Goal: Obtain resource: Download file/media

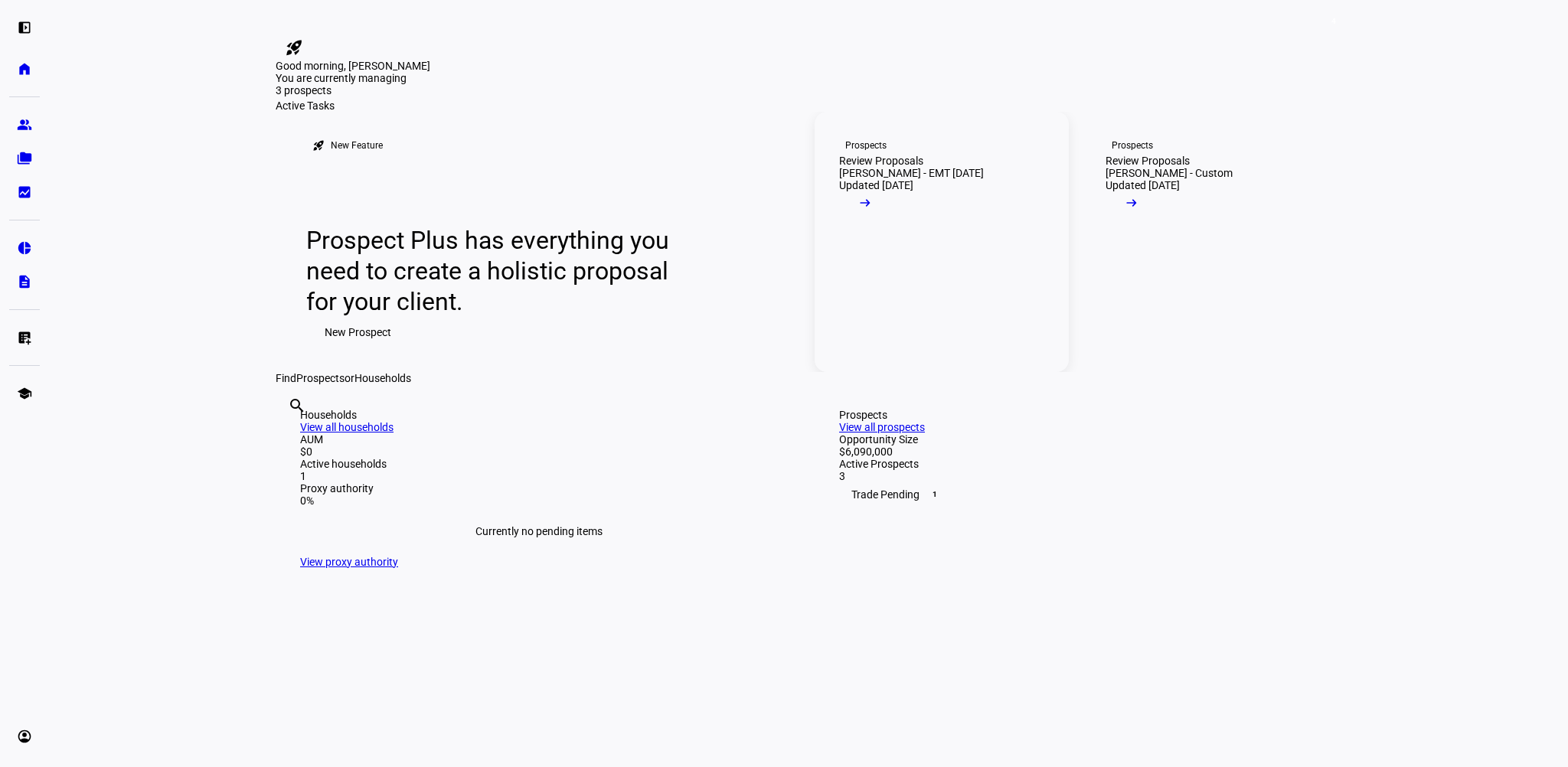
click at [891, 222] on span at bounding box center [865, 206] width 52 height 31
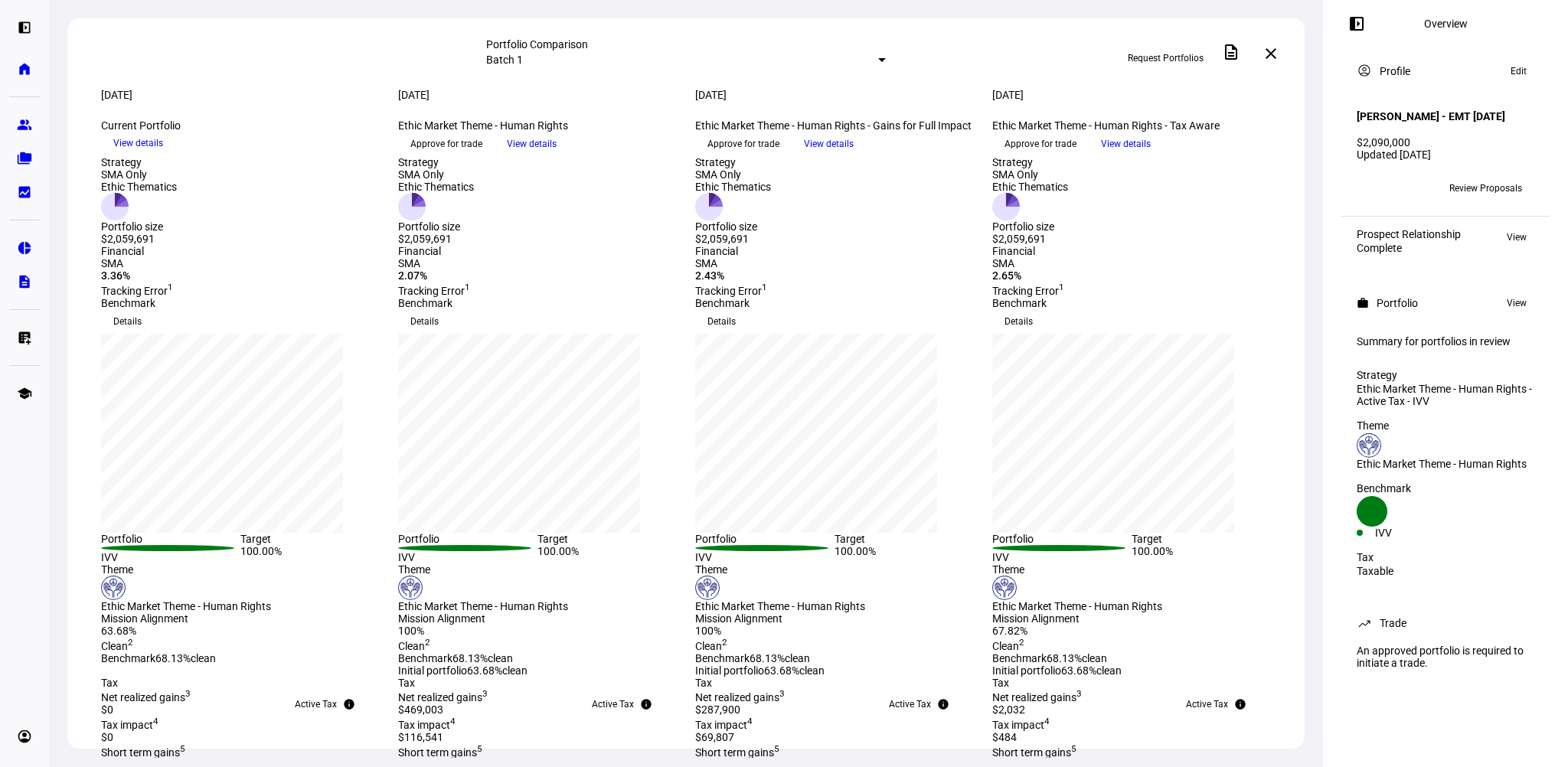
click at [854, 155] on span "View details" at bounding box center [829, 144] width 50 height 23
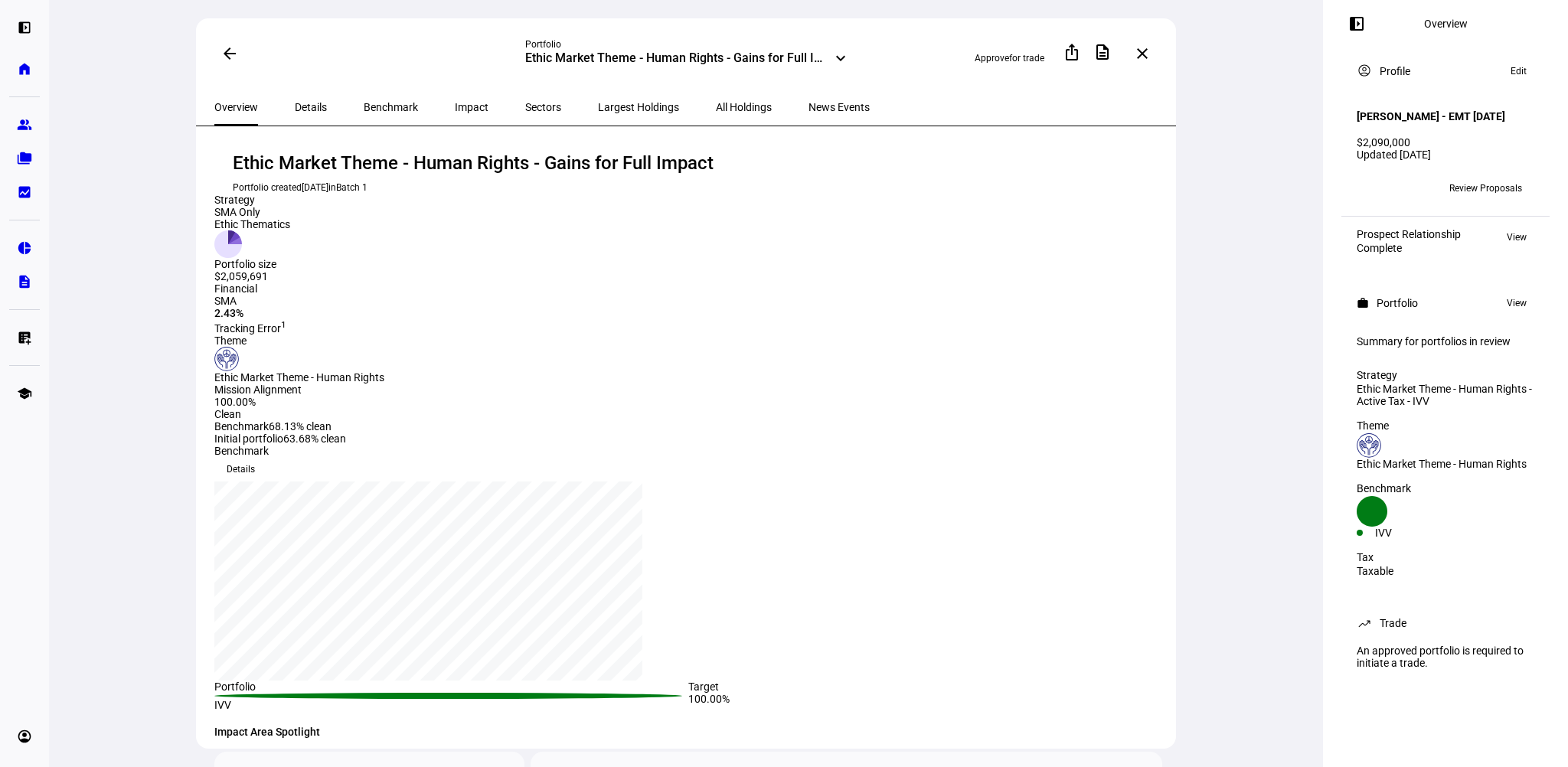
click at [715, 102] on span "All Holdings" at bounding box center [743, 108] width 56 height 11
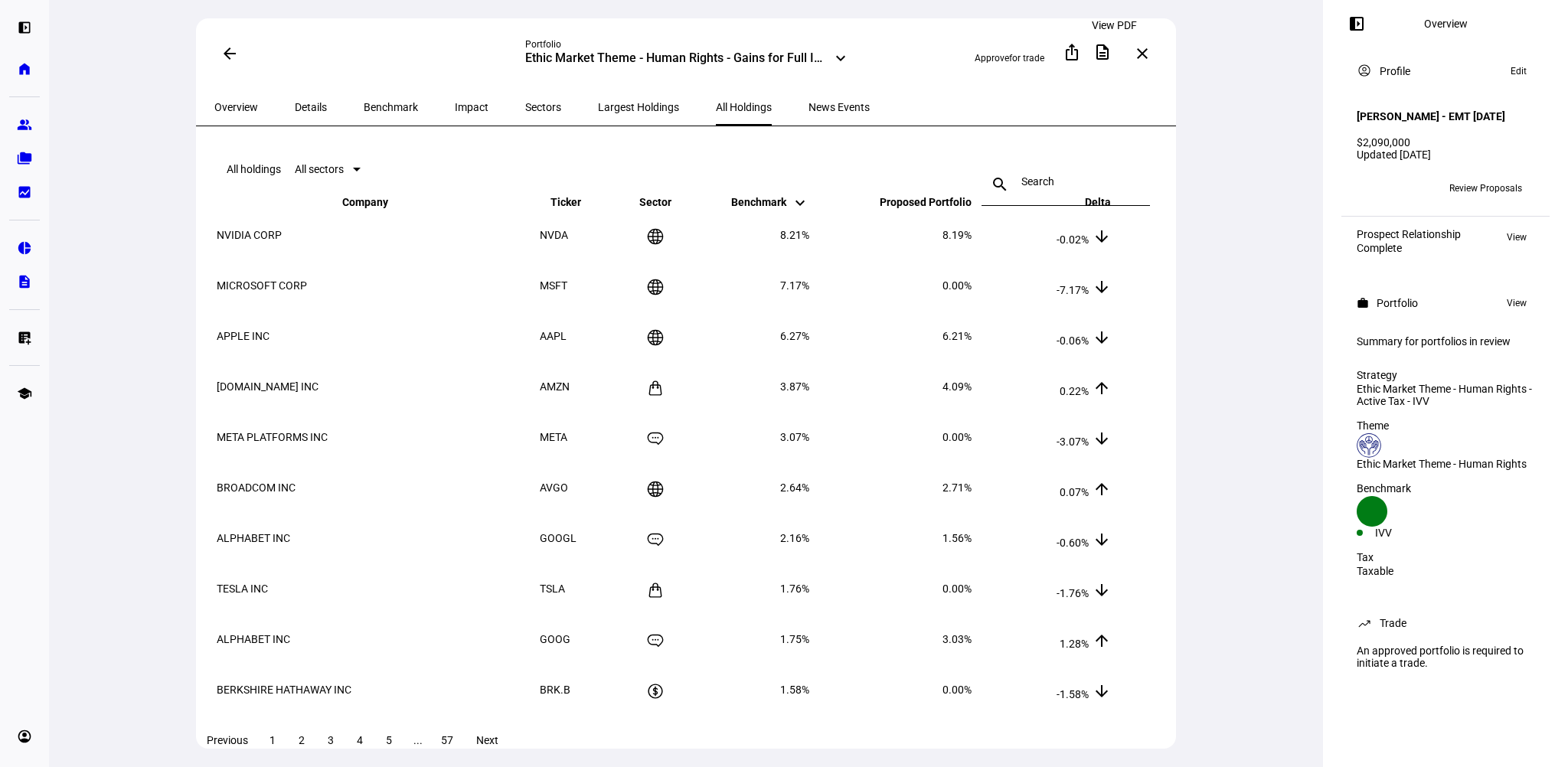
click at [1111, 55] on mat-icon "description" at bounding box center [1102, 52] width 19 height 19
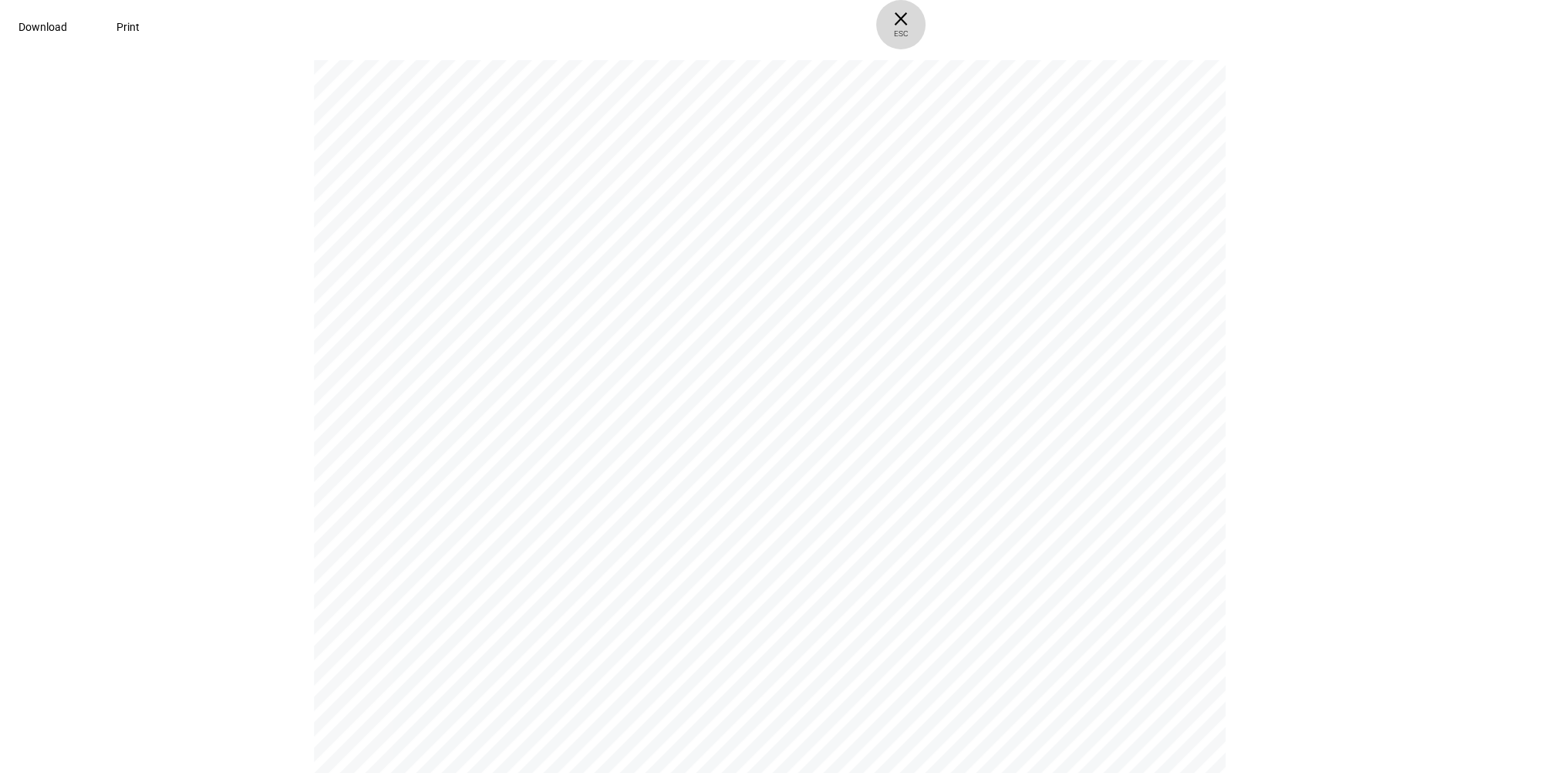
click at [926, 24] on span "× ESC" at bounding box center [900, 24] width 50 height 50
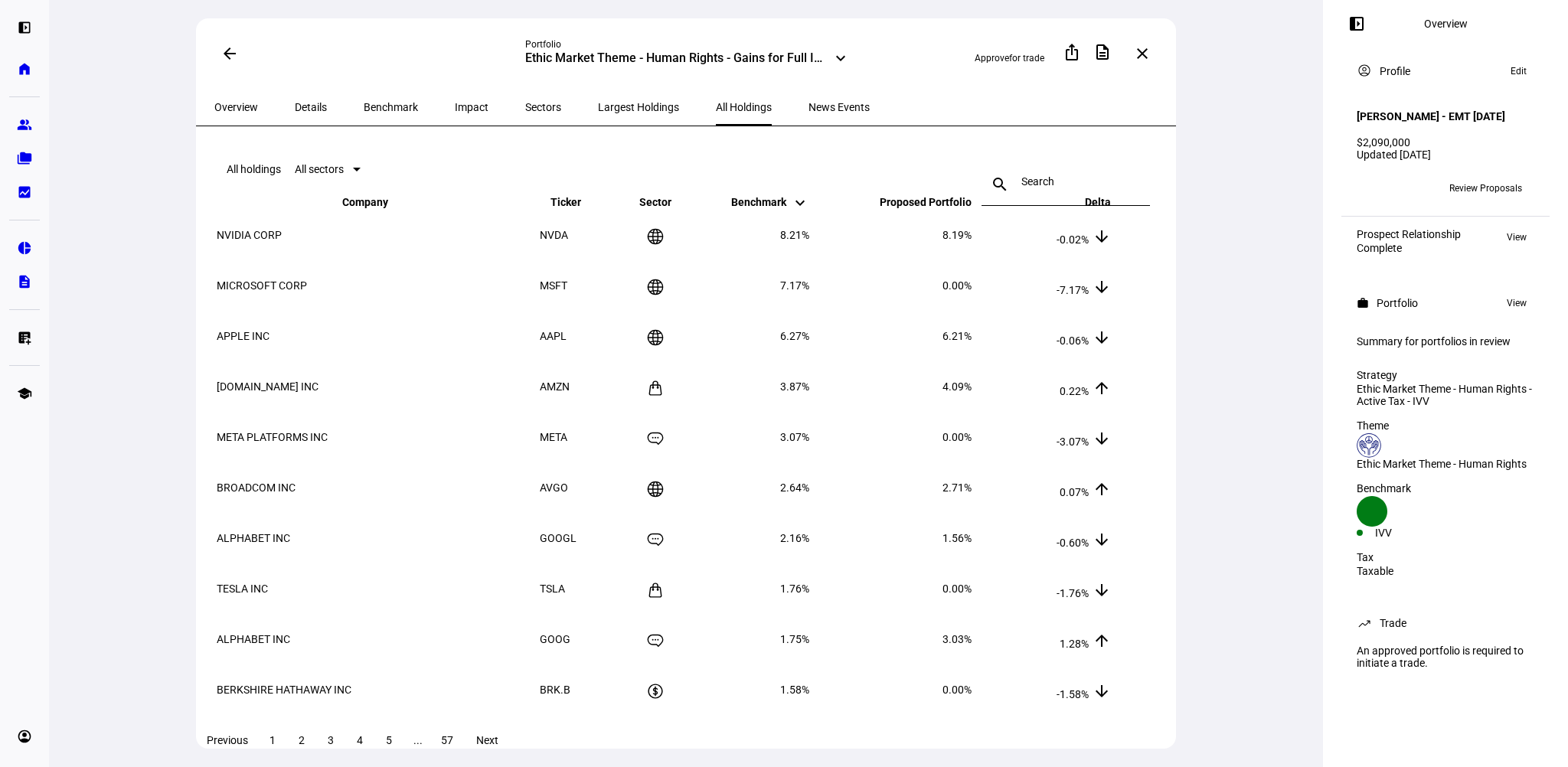
click at [971, 208] on span "Proposed Portfolio keyboard_arrow_down keyboard_arrow_up" at bounding box center [914, 201] width 115 height 12
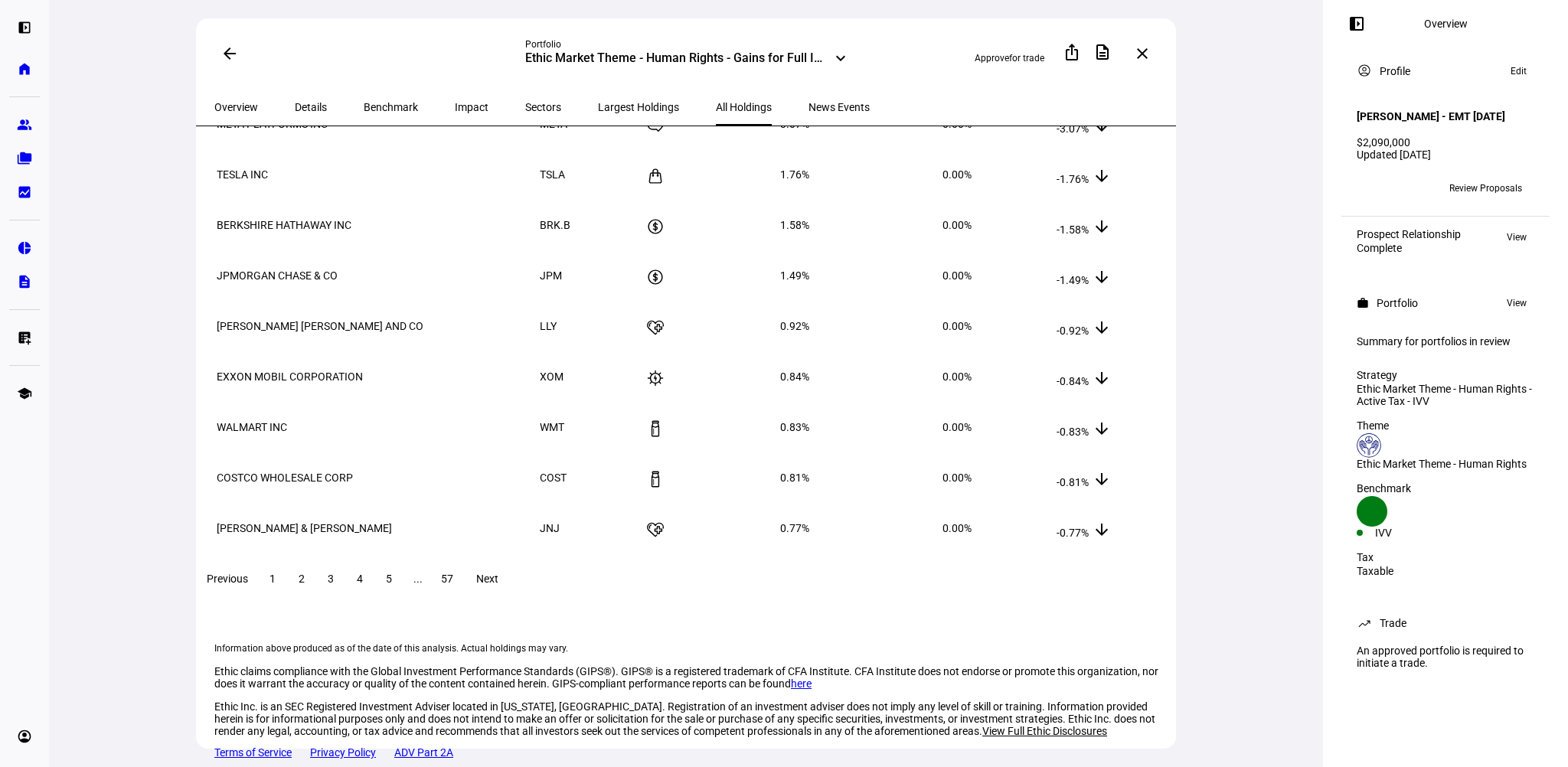
scroll to position [245, 0]
click at [304, 572] on span "2" at bounding box center [302, 578] width 6 height 12
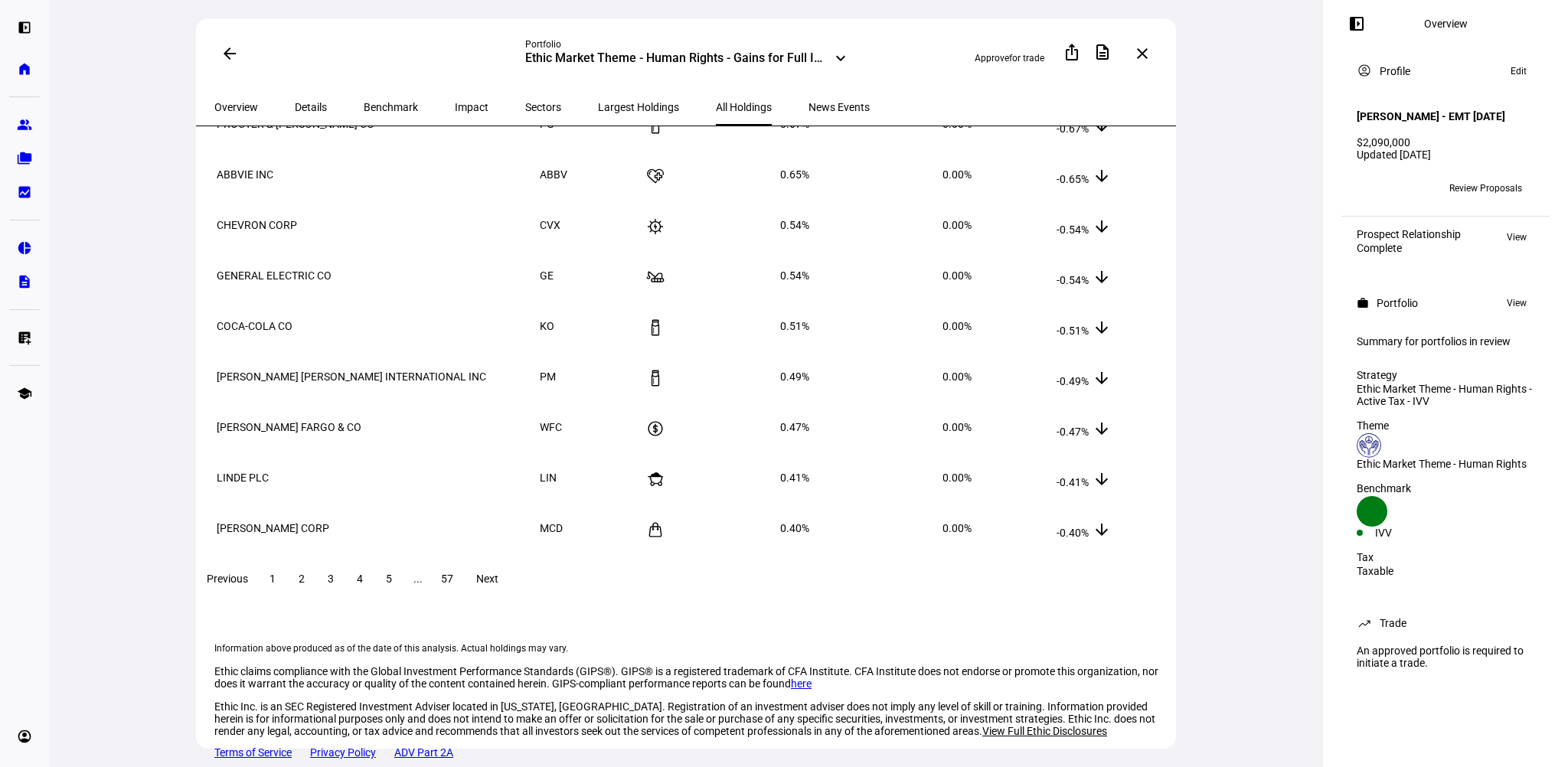
click at [334, 572] on span "3" at bounding box center [330, 578] width 6 height 12
click at [363, 572] on span "4" at bounding box center [359, 578] width 6 height 12
click at [392, 572] on span "5" at bounding box center [389, 578] width 6 height 12
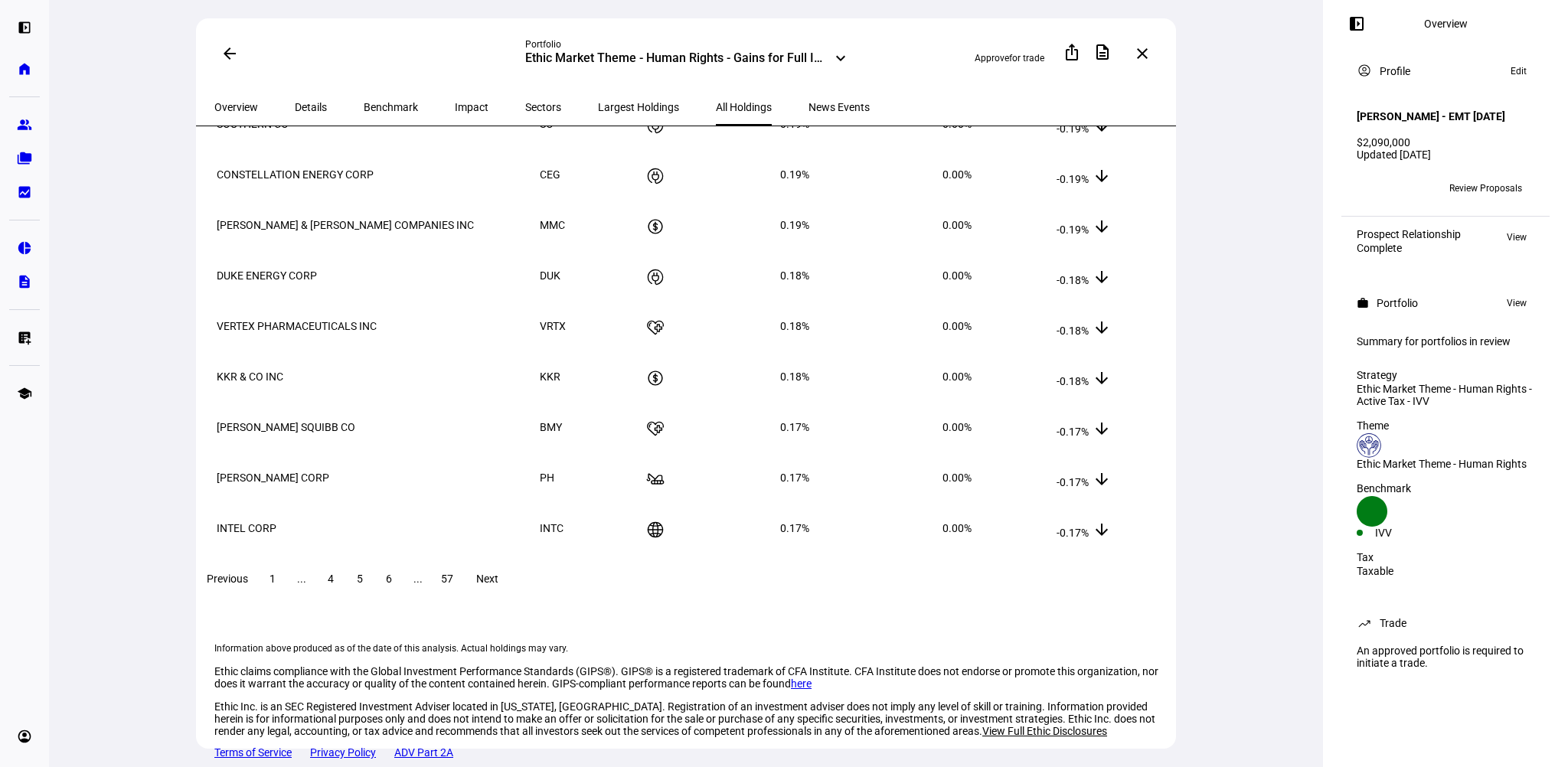
click at [498, 572] on span "Next" at bounding box center [487, 578] width 22 height 12
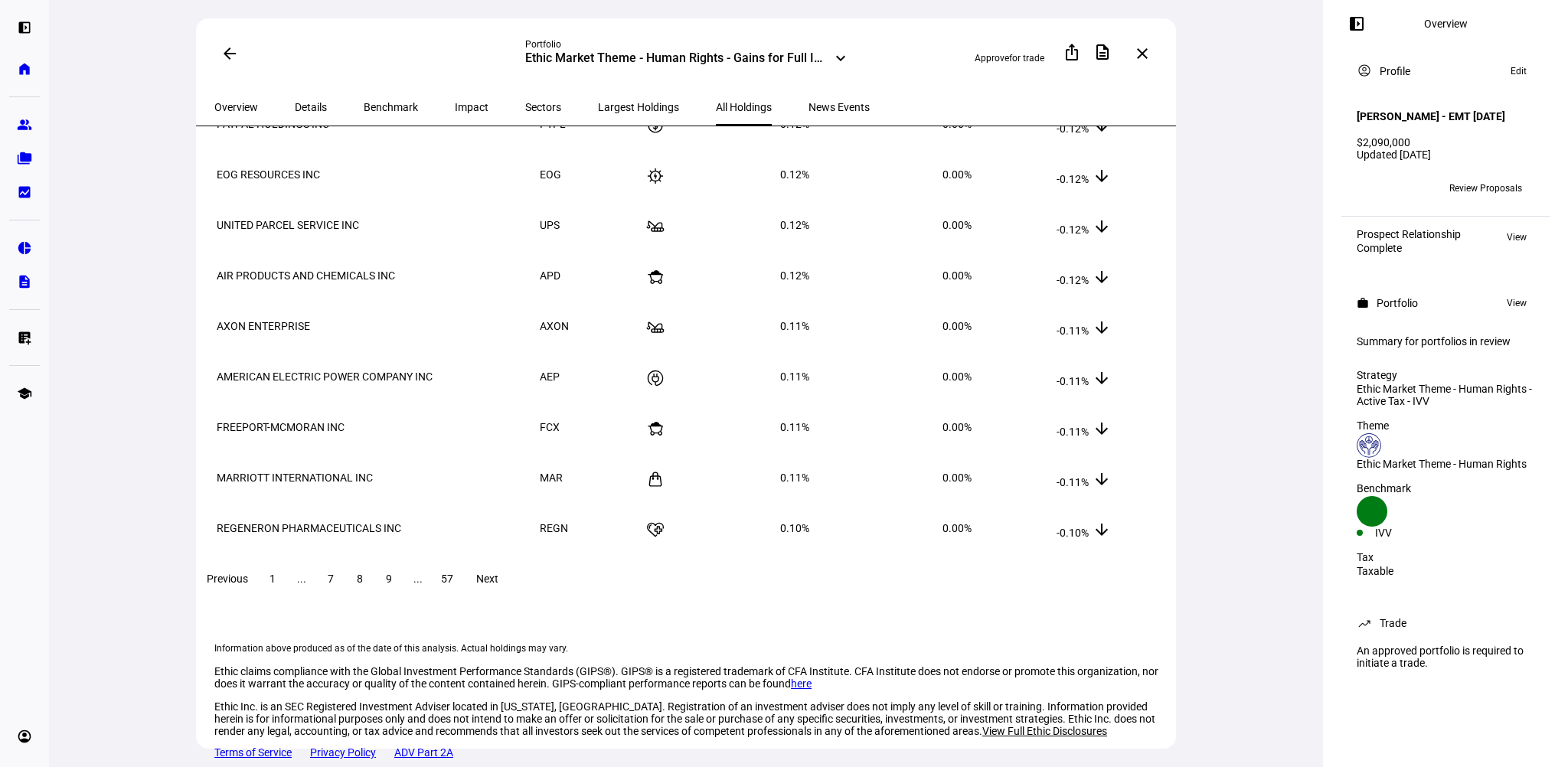
click at [498, 572] on span "Next" at bounding box center [487, 578] width 22 height 12
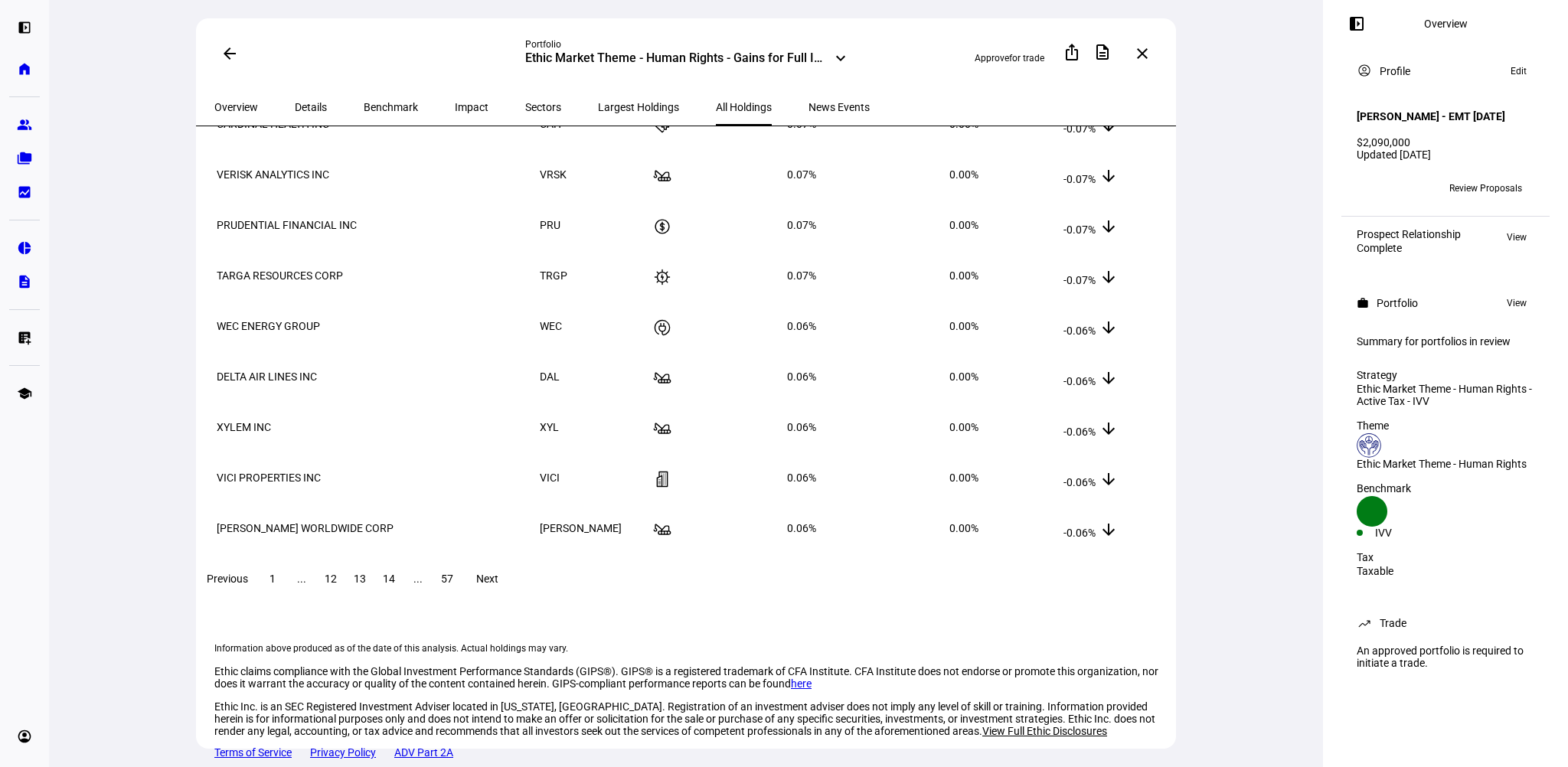
click at [498, 572] on span "Next" at bounding box center [487, 578] width 22 height 12
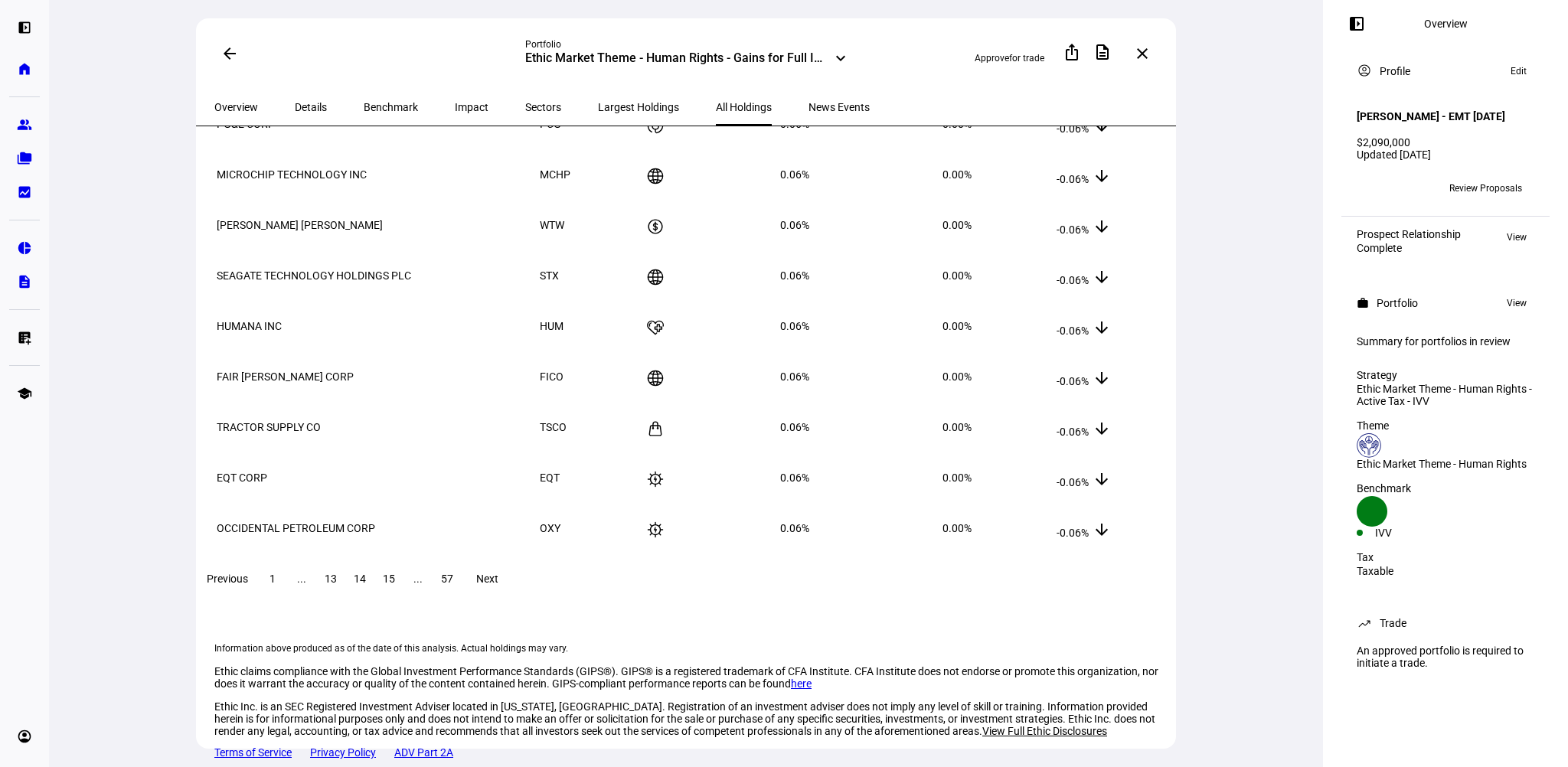
click at [498, 572] on span "Next" at bounding box center [487, 578] width 22 height 12
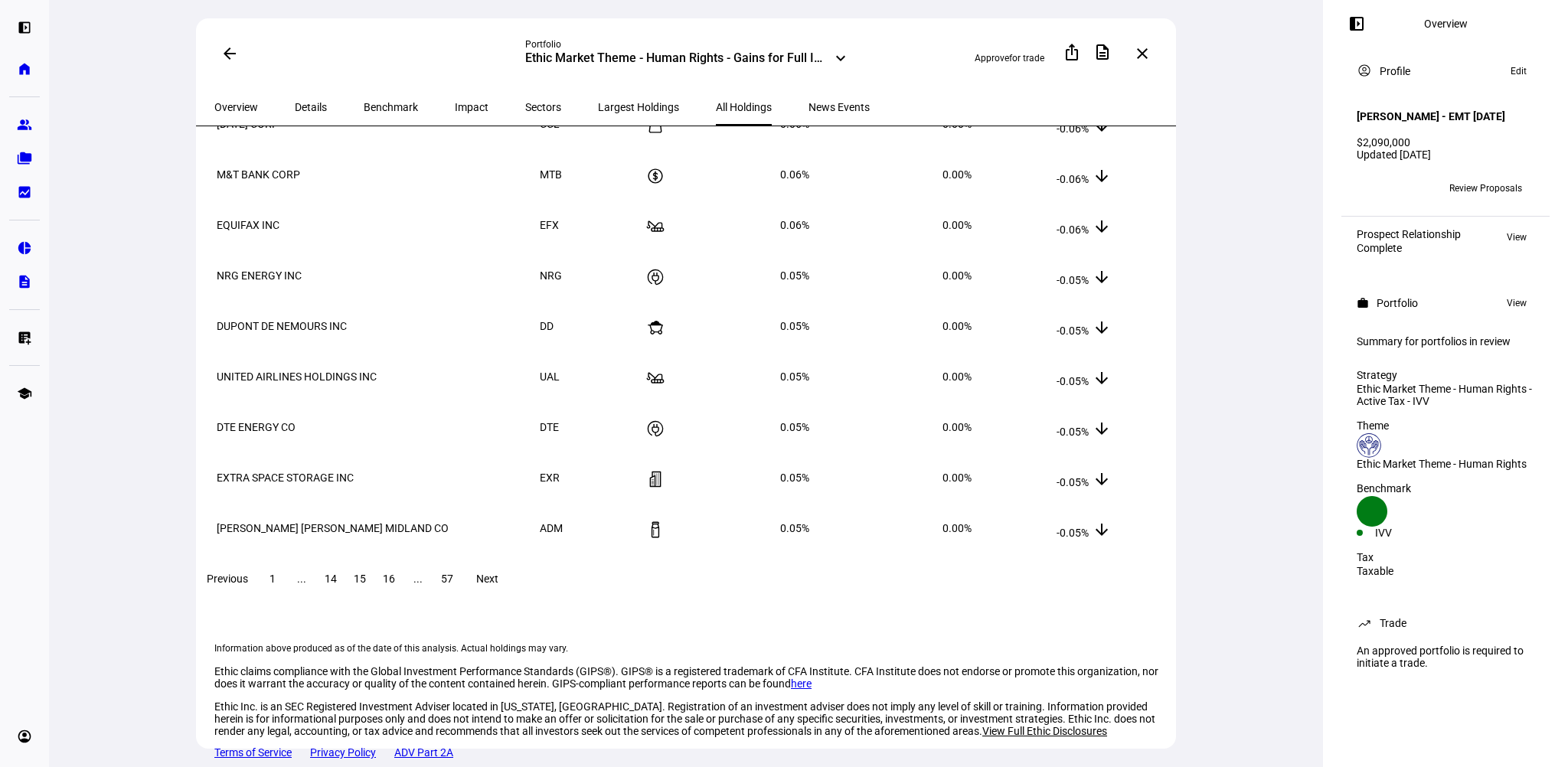
click at [498, 572] on span "Next" at bounding box center [487, 578] width 22 height 12
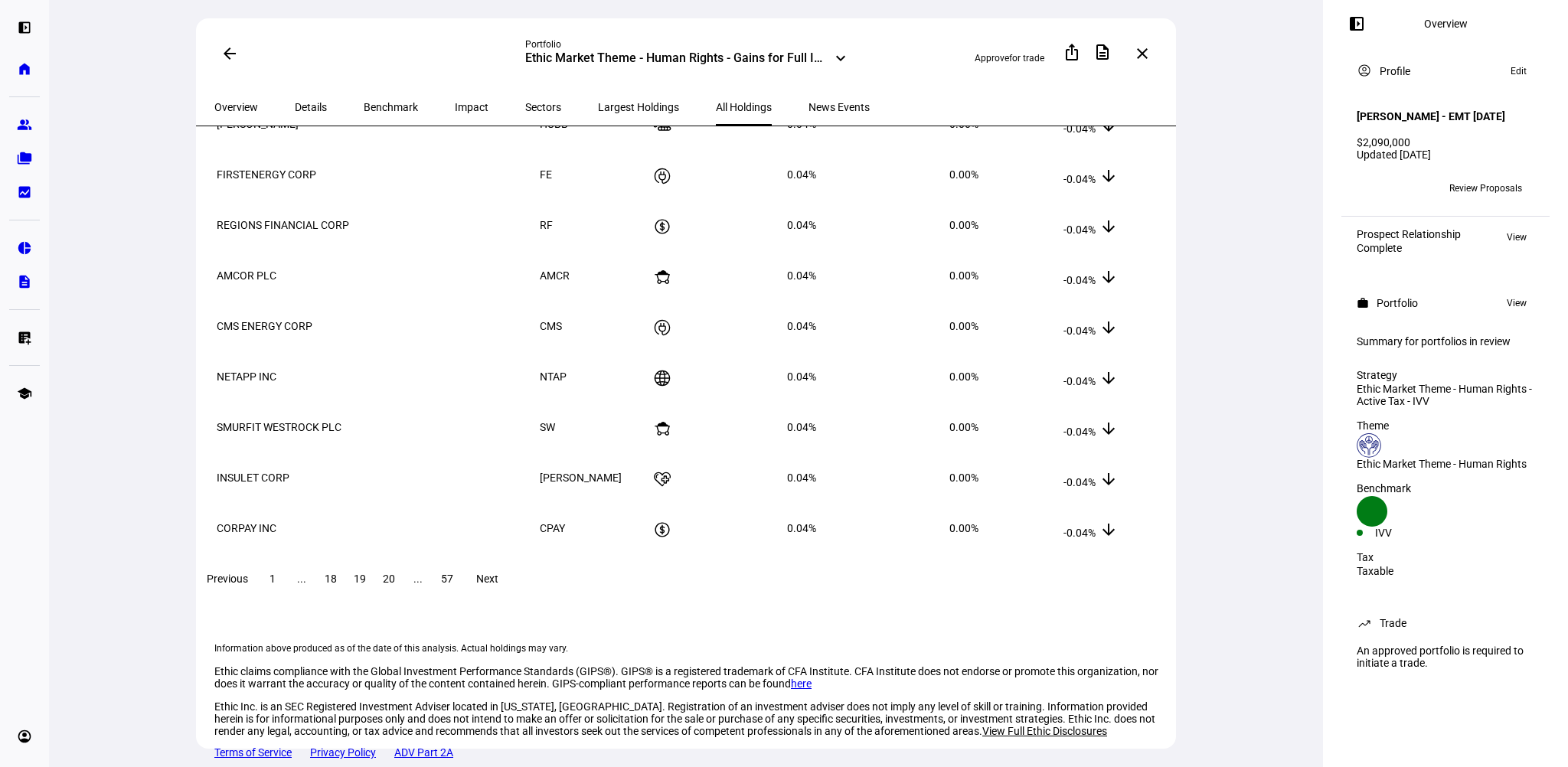
click at [498, 572] on span "Next" at bounding box center [487, 578] width 22 height 12
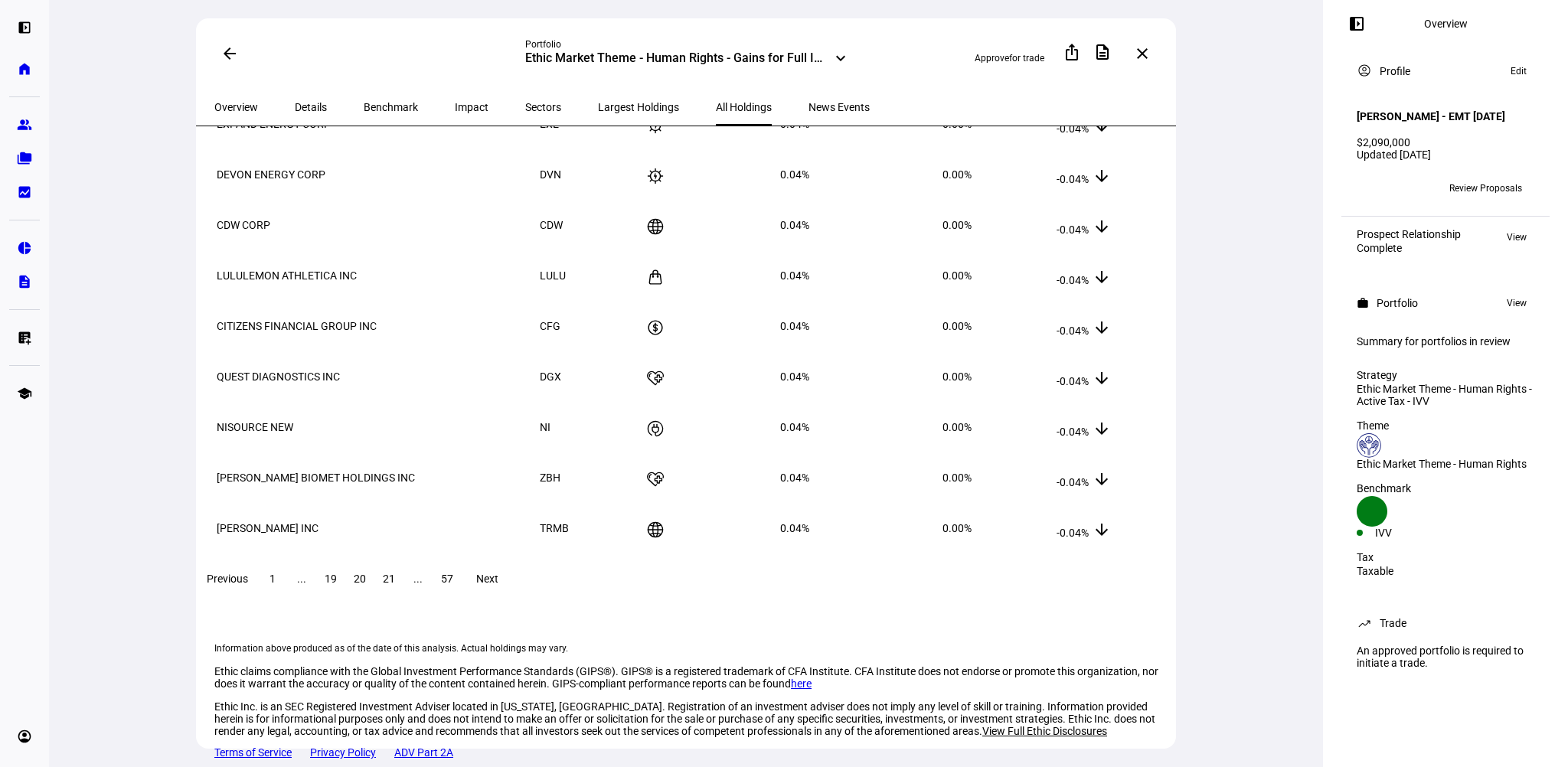
click at [498, 572] on span "Next" at bounding box center [487, 578] width 22 height 12
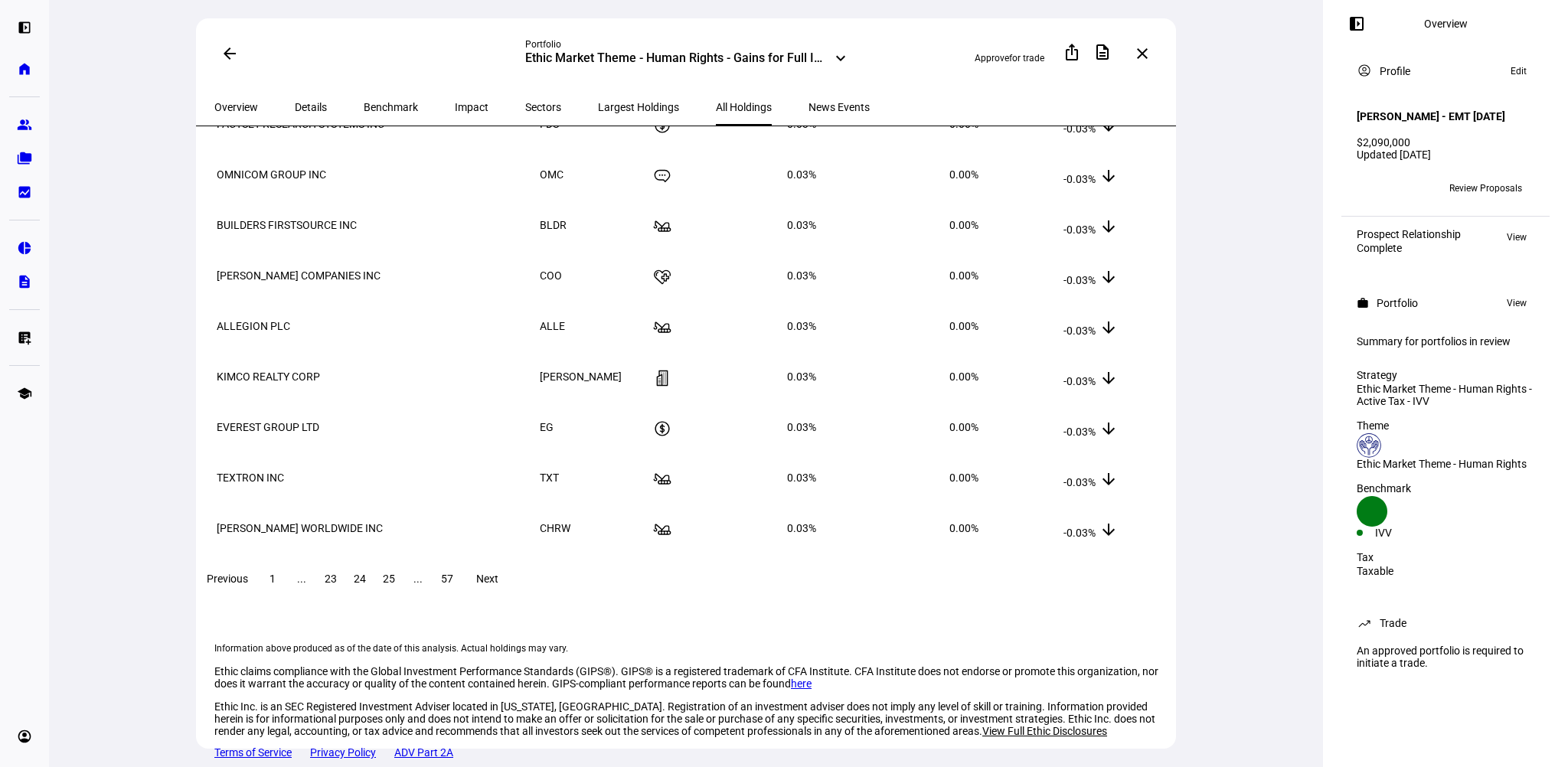
click at [498, 572] on span "Next" at bounding box center [487, 578] width 22 height 12
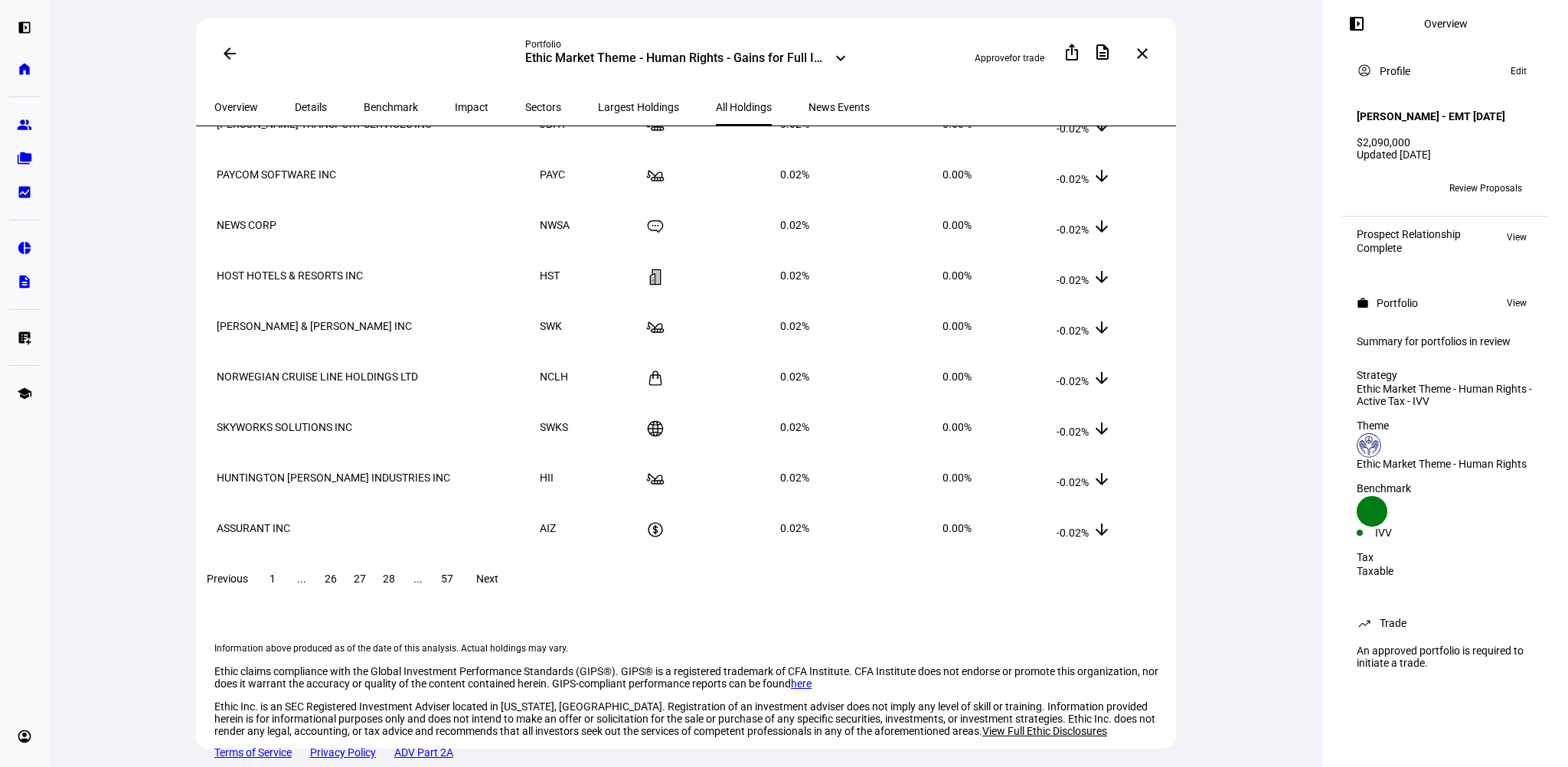
click at [498, 572] on span "Next" at bounding box center [487, 578] width 22 height 12
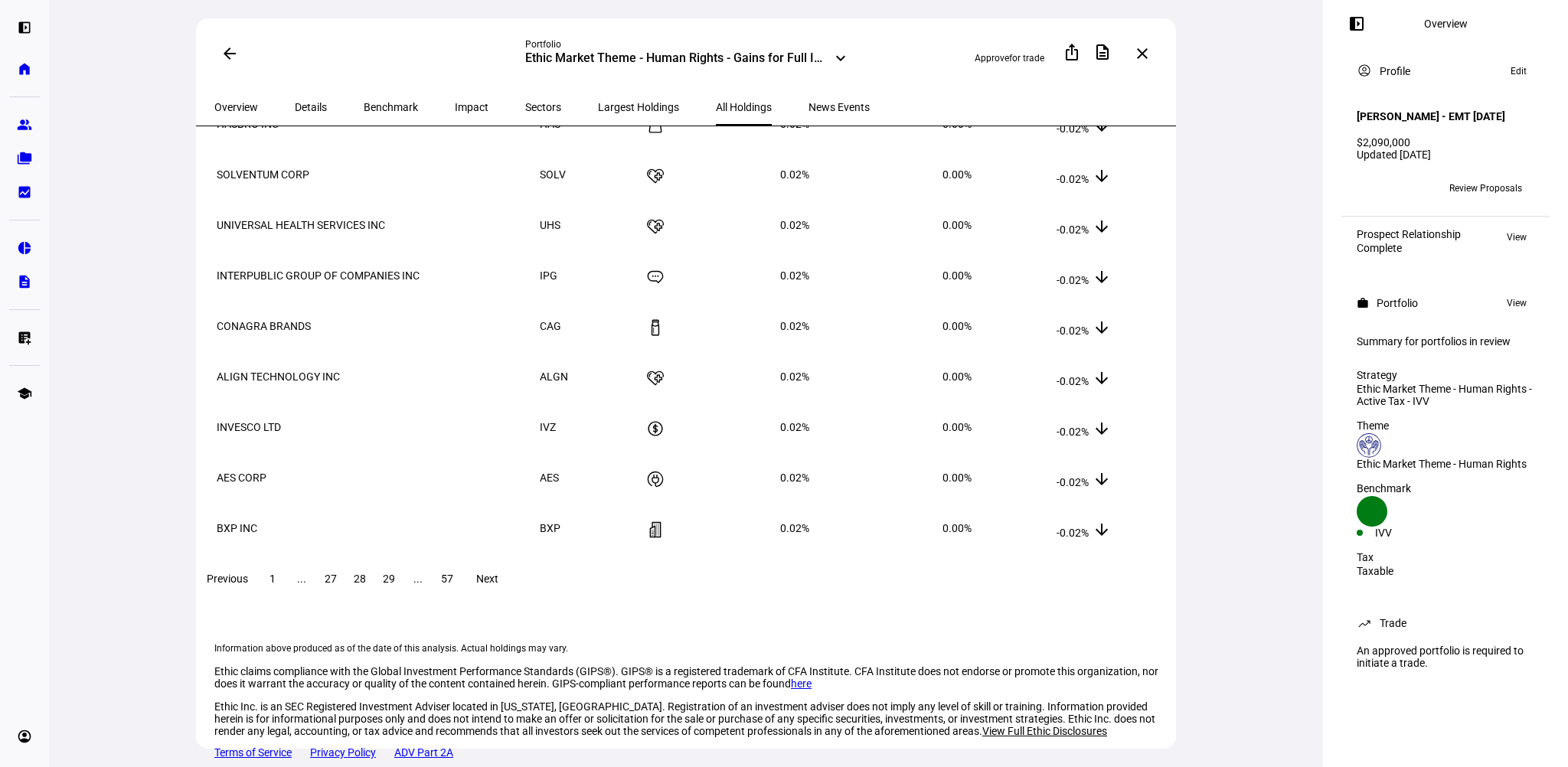
click at [498, 572] on span "Next" at bounding box center [487, 578] width 22 height 12
click at [287, 560] on span at bounding box center [273, 579] width 28 height 37
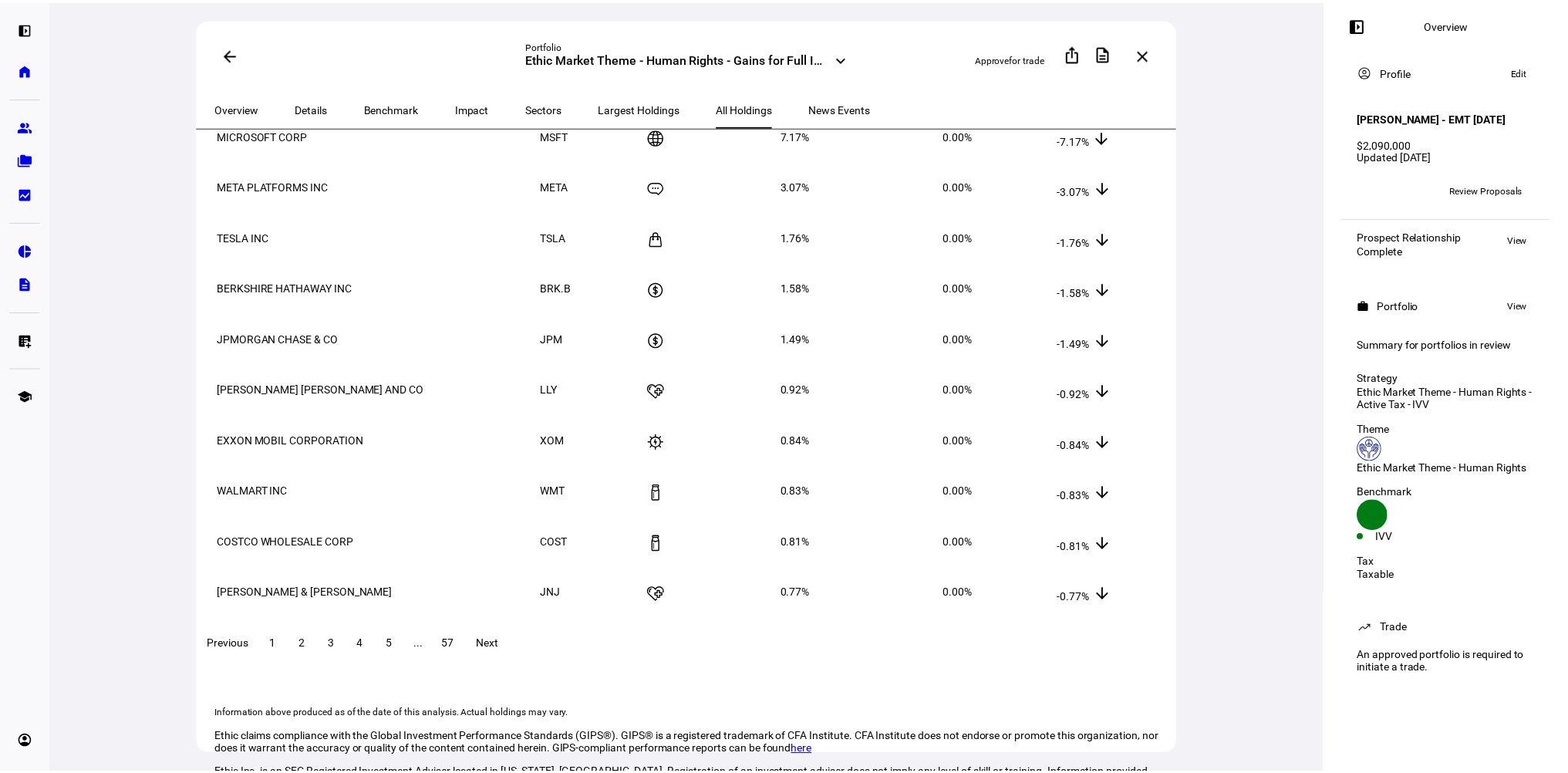
scroll to position [0, 0]
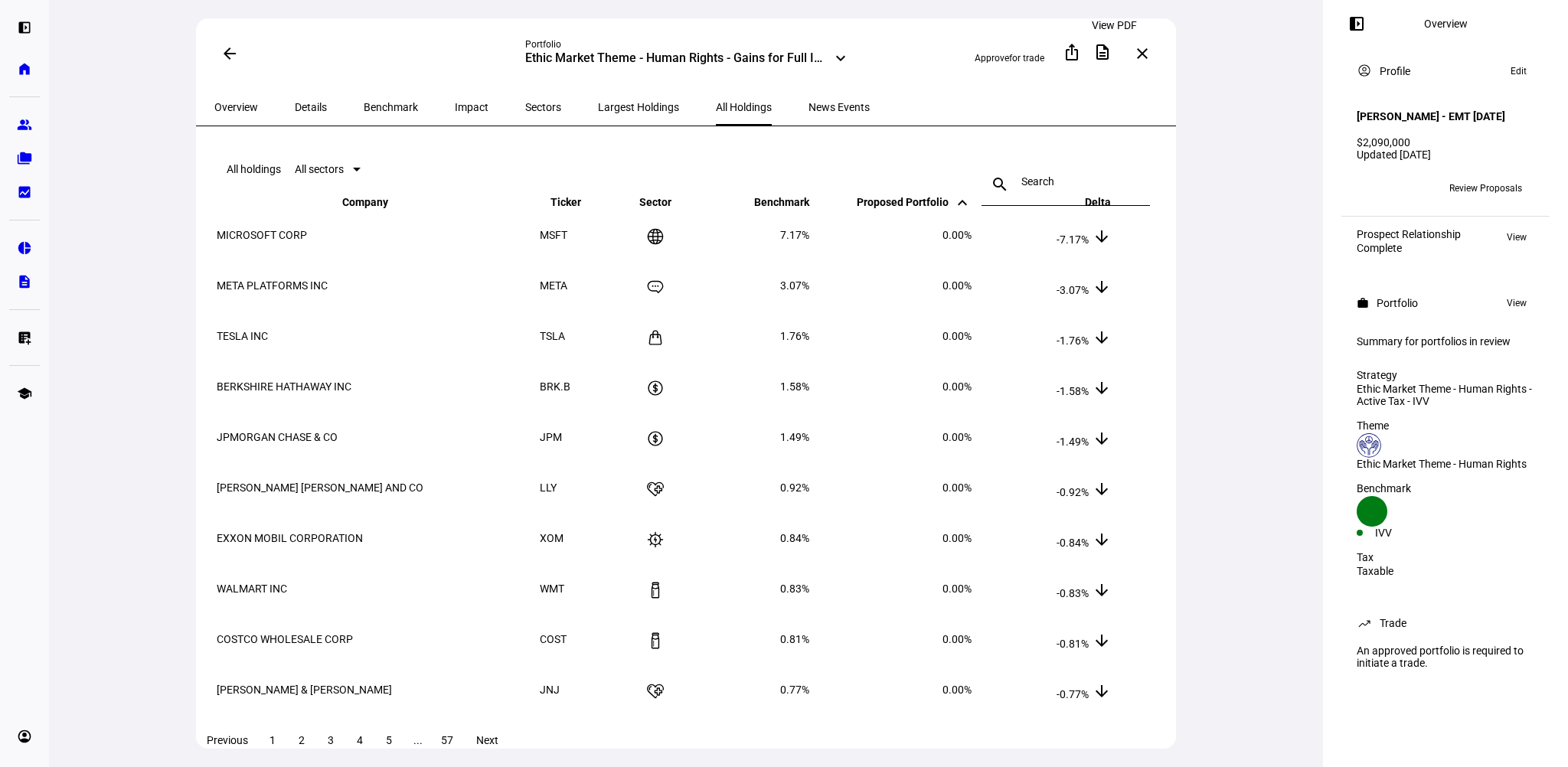
click at [1110, 54] on mat-icon "description" at bounding box center [1102, 52] width 19 height 19
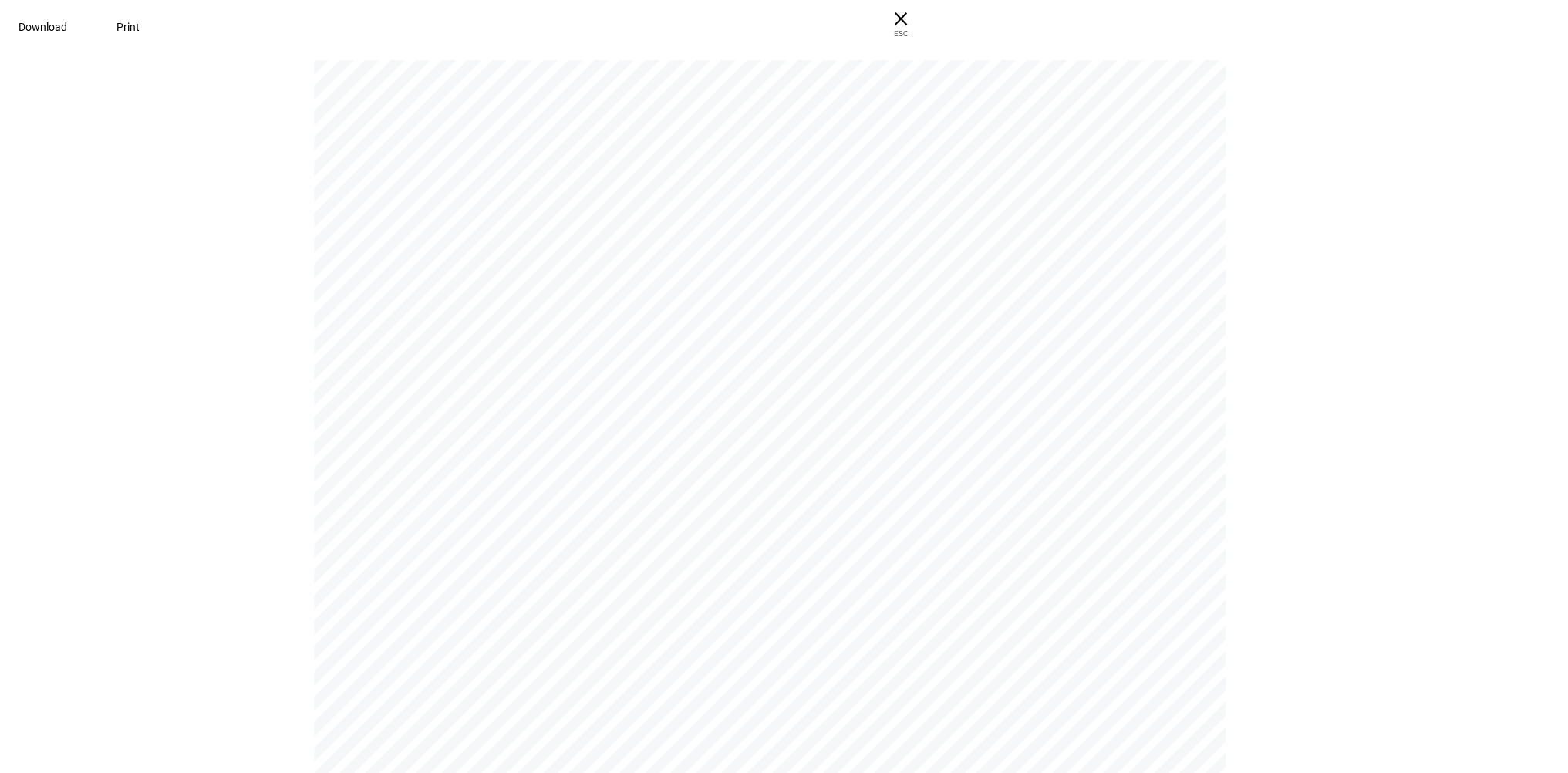
click at [67, 33] on span "Download" at bounding box center [43, 26] width 49 height 12
